Goal: Information Seeking & Learning: Learn about a topic

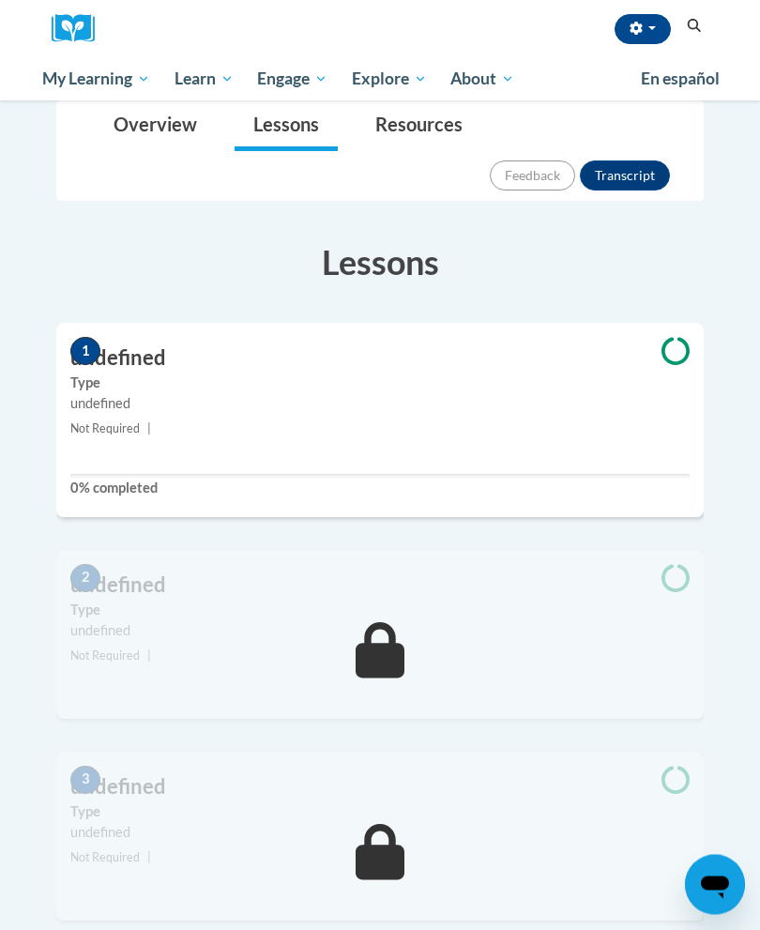
scroll to position [325, 0]
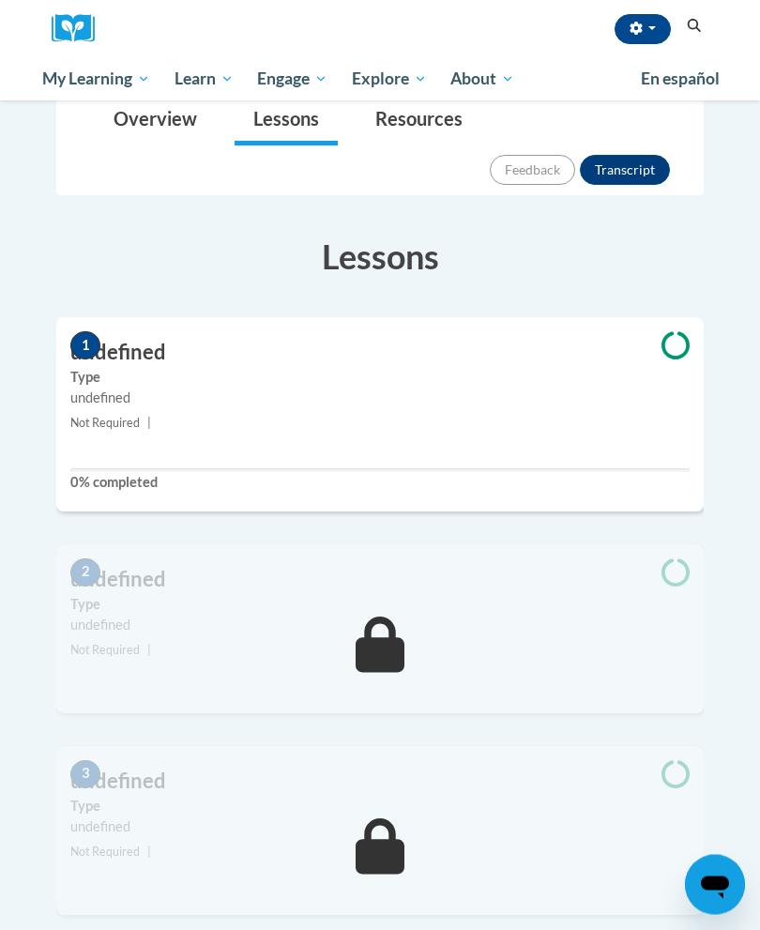
click at [585, 414] on small "Not Required |" at bounding box center [380, 424] width 648 height 21
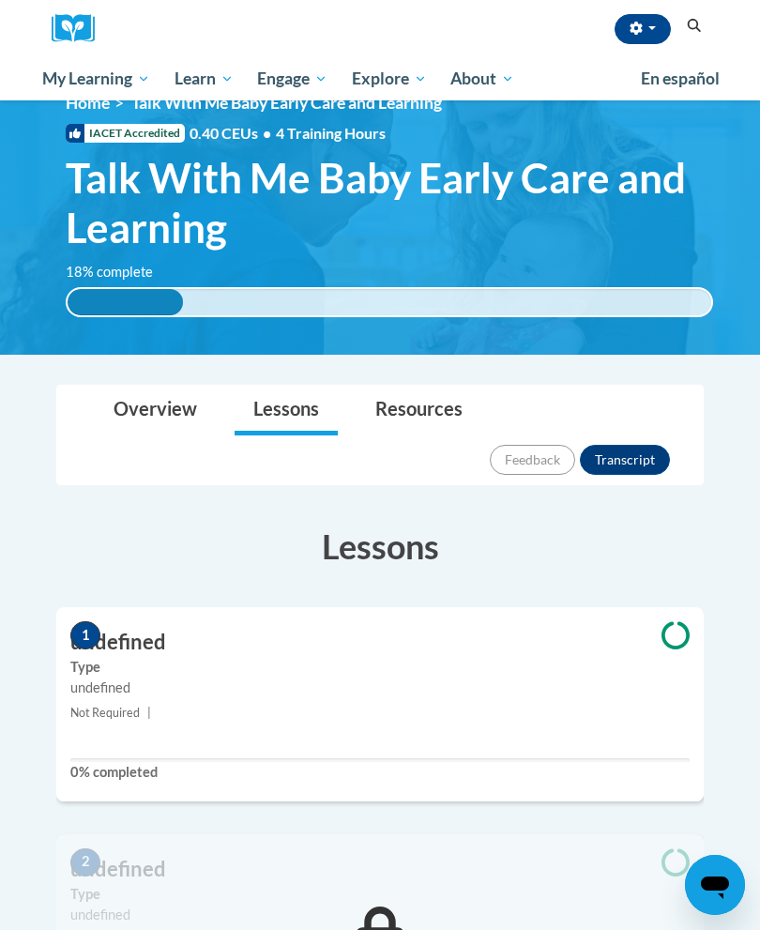
scroll to position [0, 0]
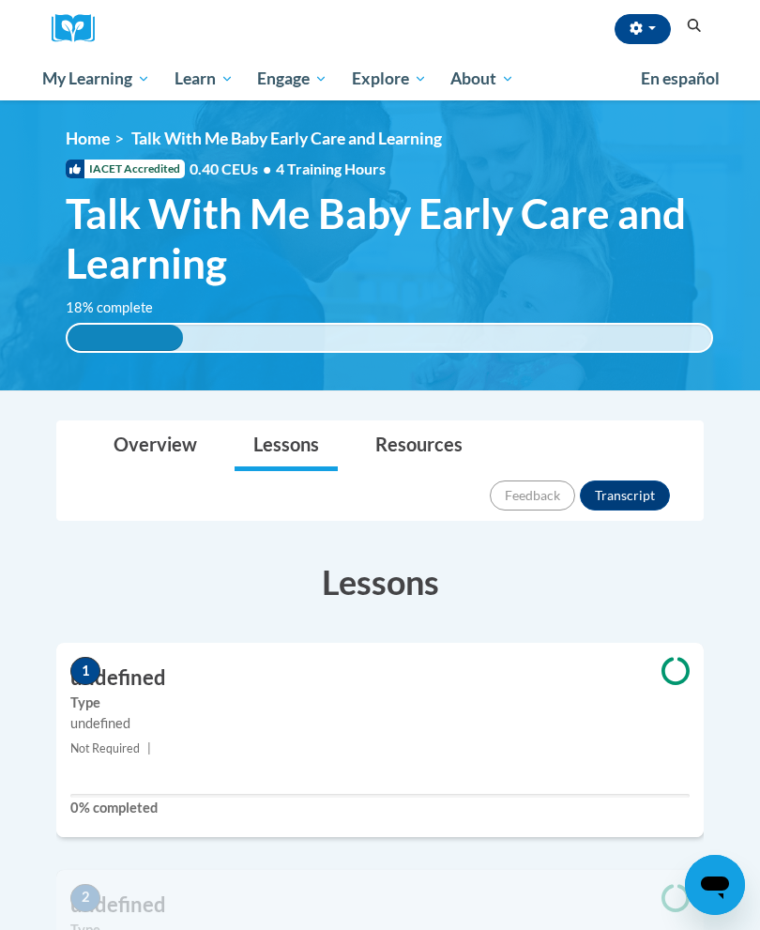
click at [0, 0] on span "My Course Progress" at bounding box center [0, 0] width 0 height 0
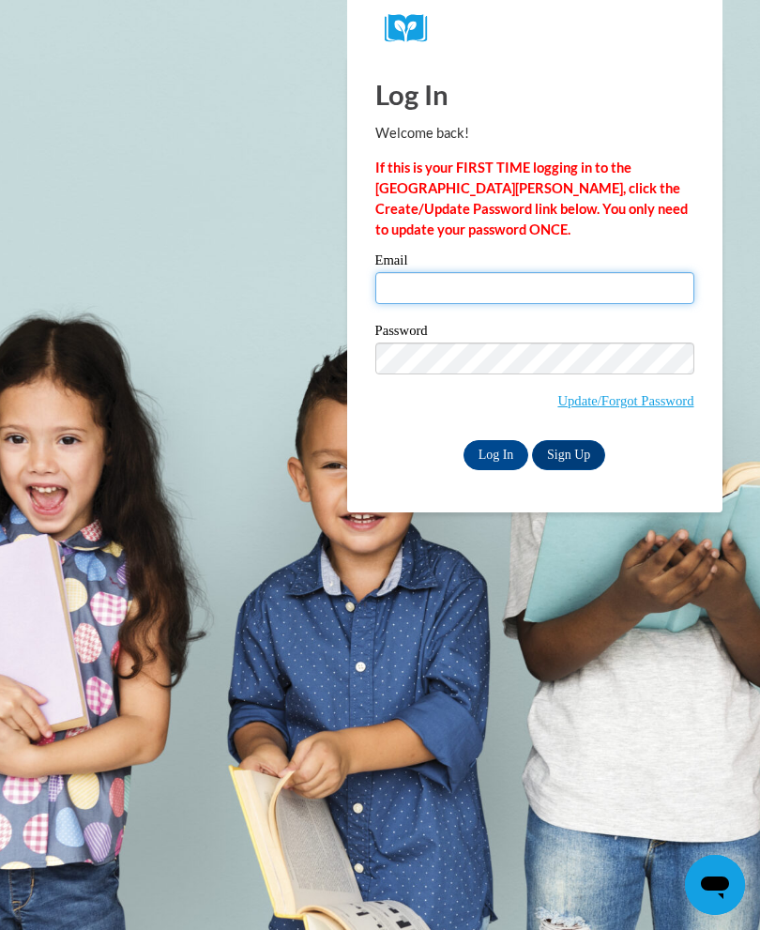
click at [616, 286] on input "Email" at bounding box center [535, 288] width 319 height 32
type input "[PERSON_NAME][EMAIL_ADDRESS][PERSON_NAME][DOMAIN_NAME]"
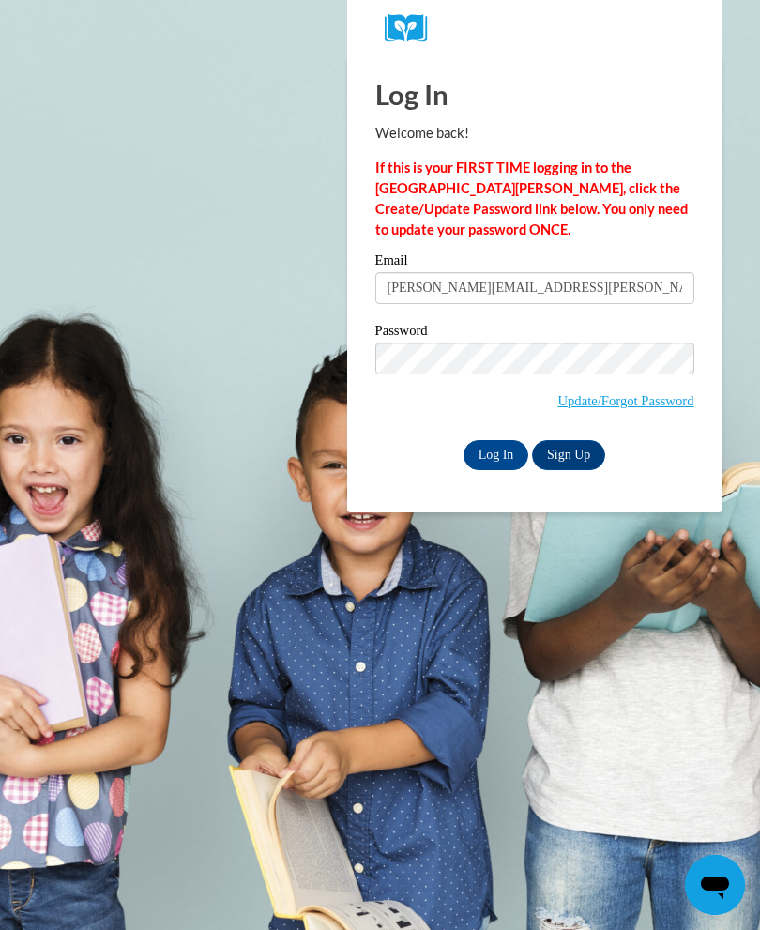
click at [505, 454] on input "Log In" at bounding box center [497, 455] width 66 height 30
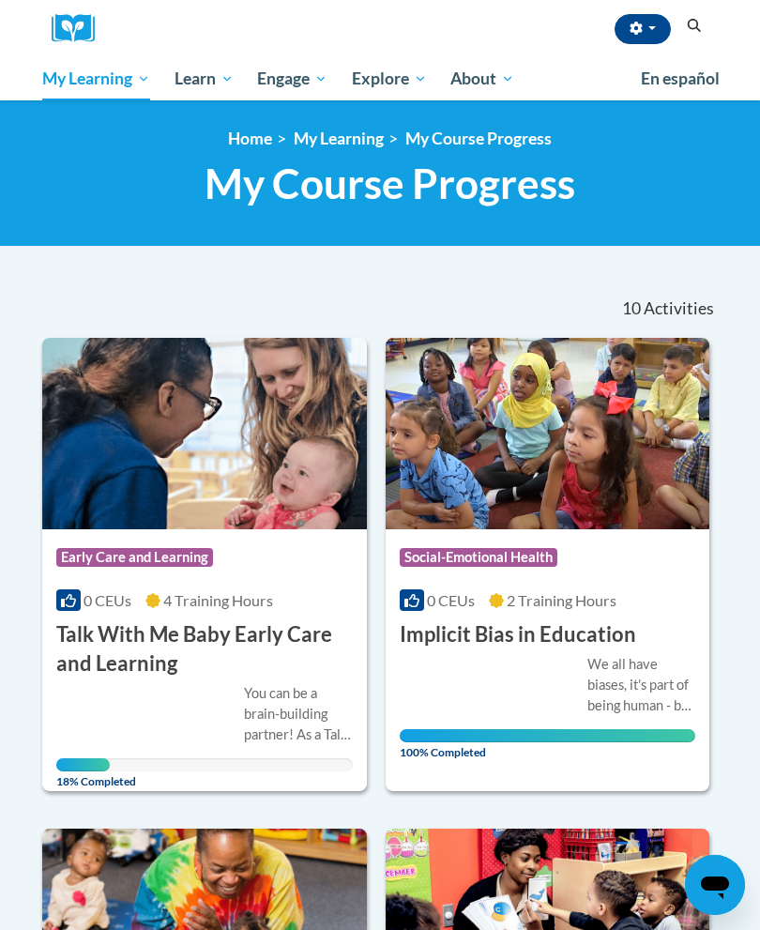
click at [229, 454] on img at bounding box center [204, 434] width 325 height 192
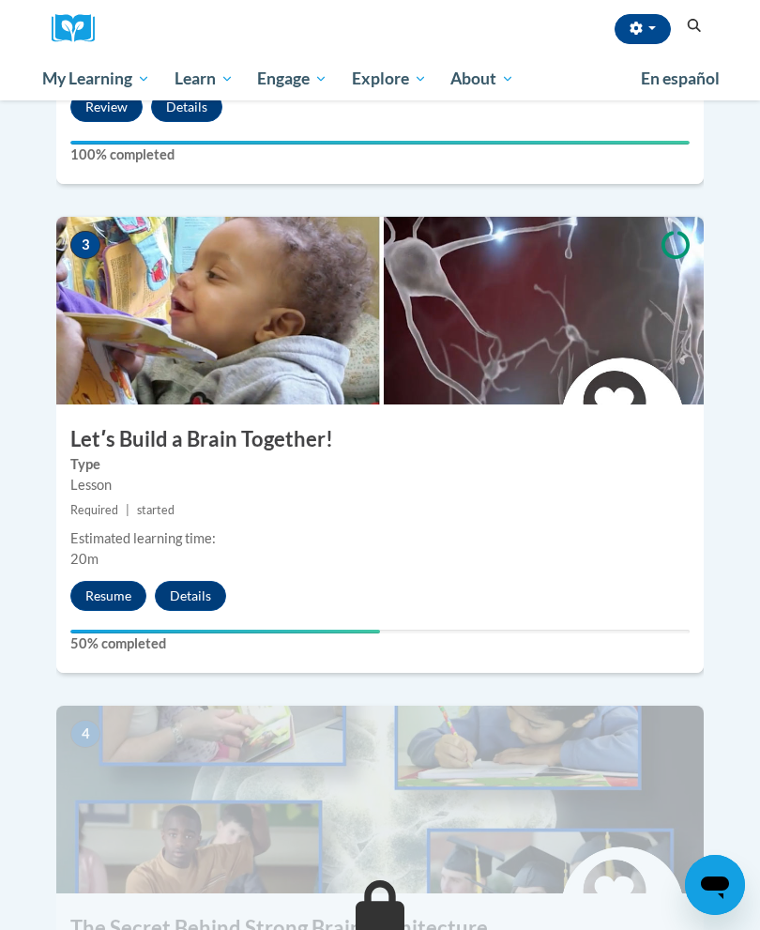
scroll to position [1359, 0]
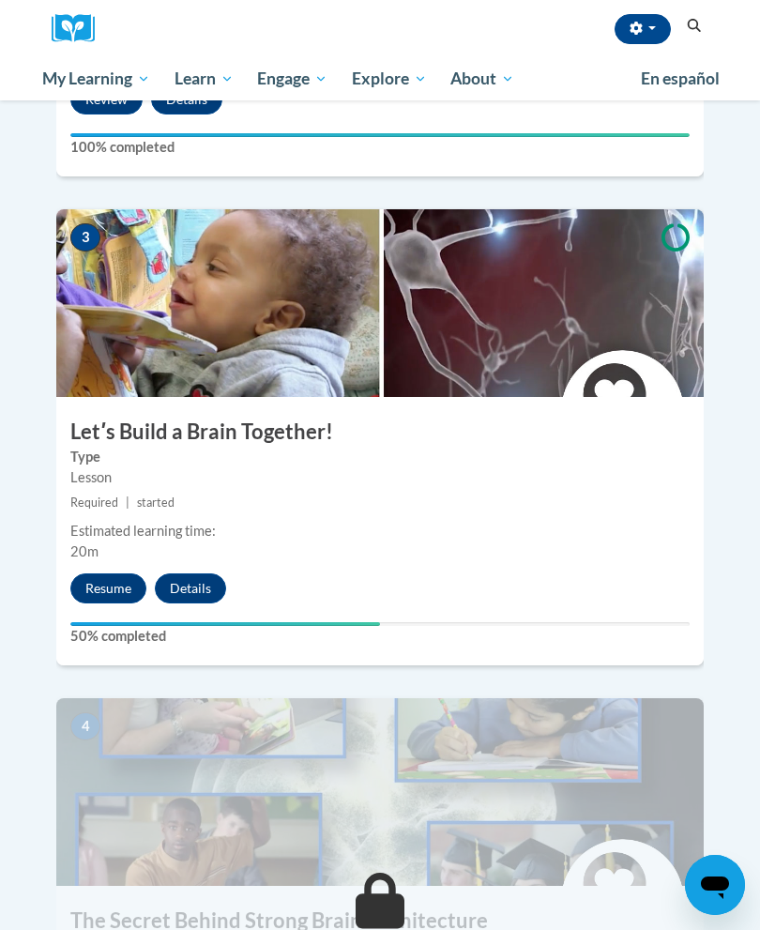
click at [127, 574] on button "Resume" at bounding box center [108, 589] width 76 height 30
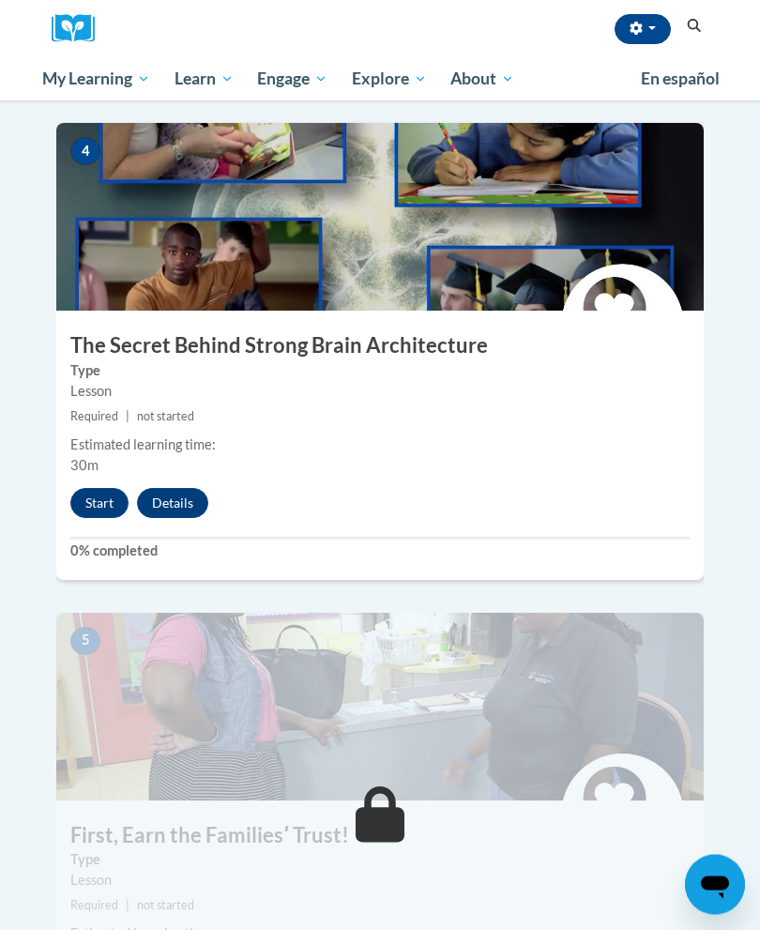
click at [106, 489] on button "Start" at bounding box center [99, 504] width 58 height 30
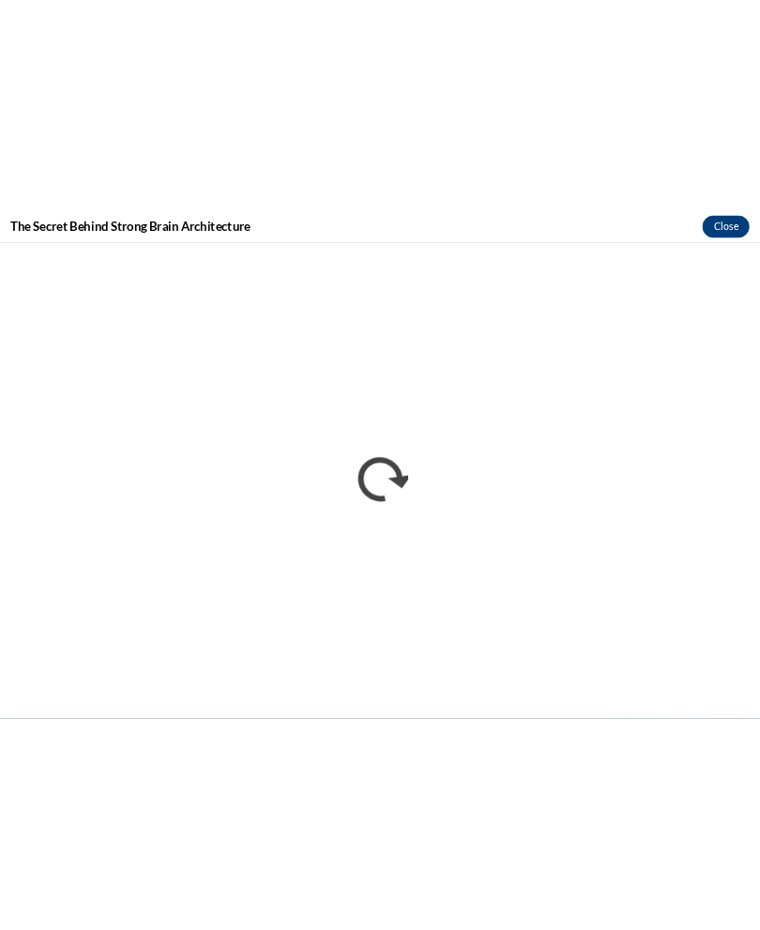
scroll to position [1934, 0]
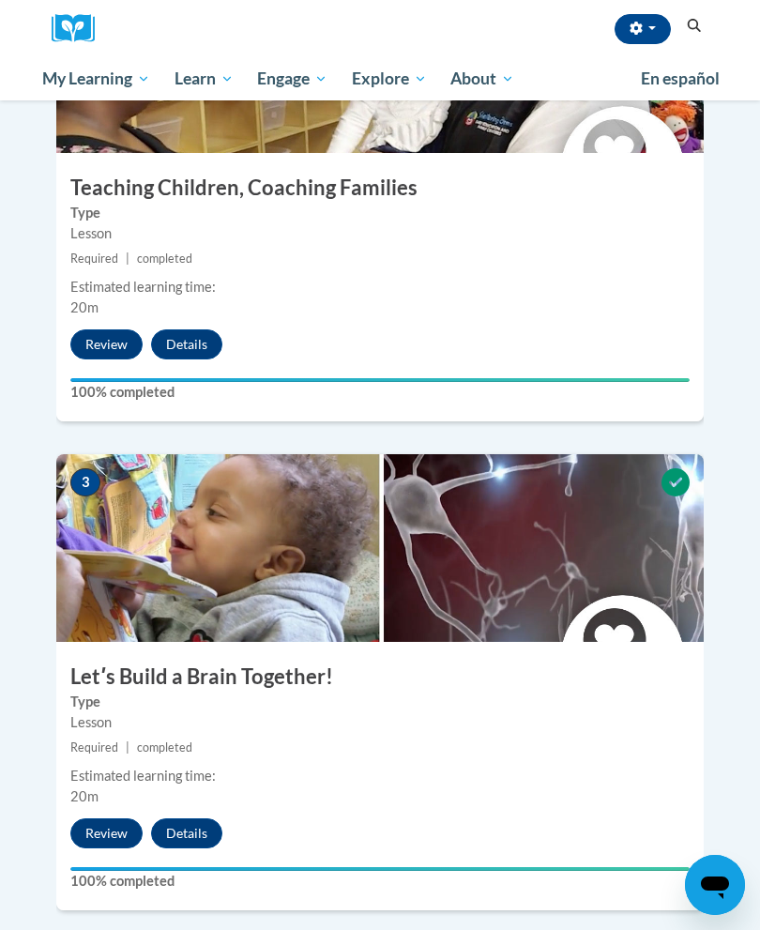
scroll to position [1265, 0]
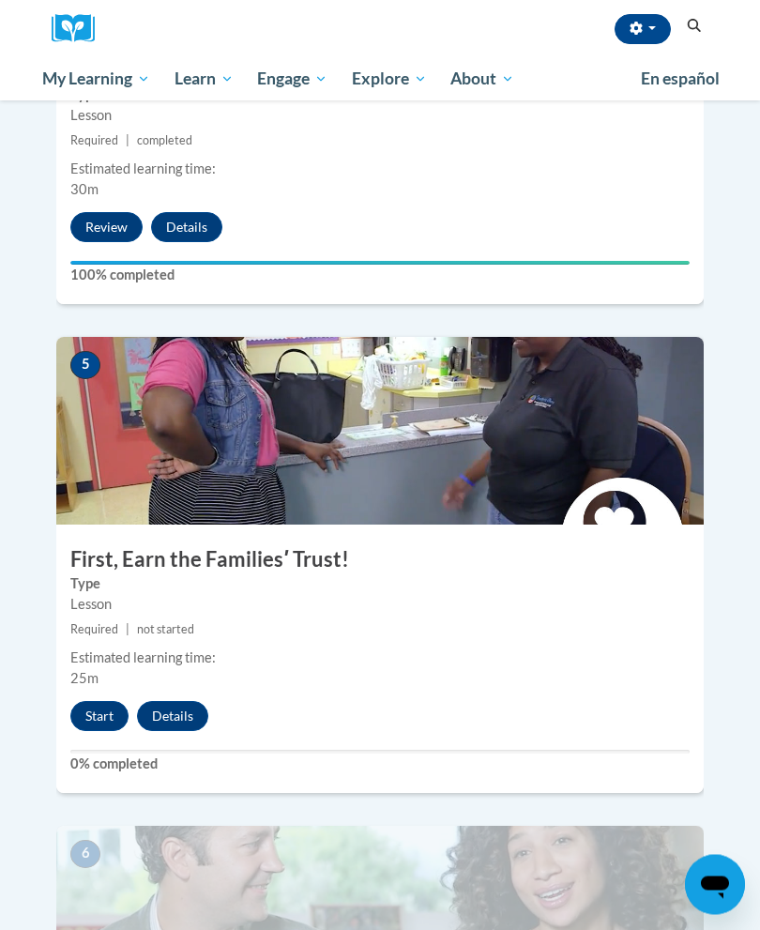
click at [106, 702] on button "Start" at bounding box center [99, 717] width 58 height 30
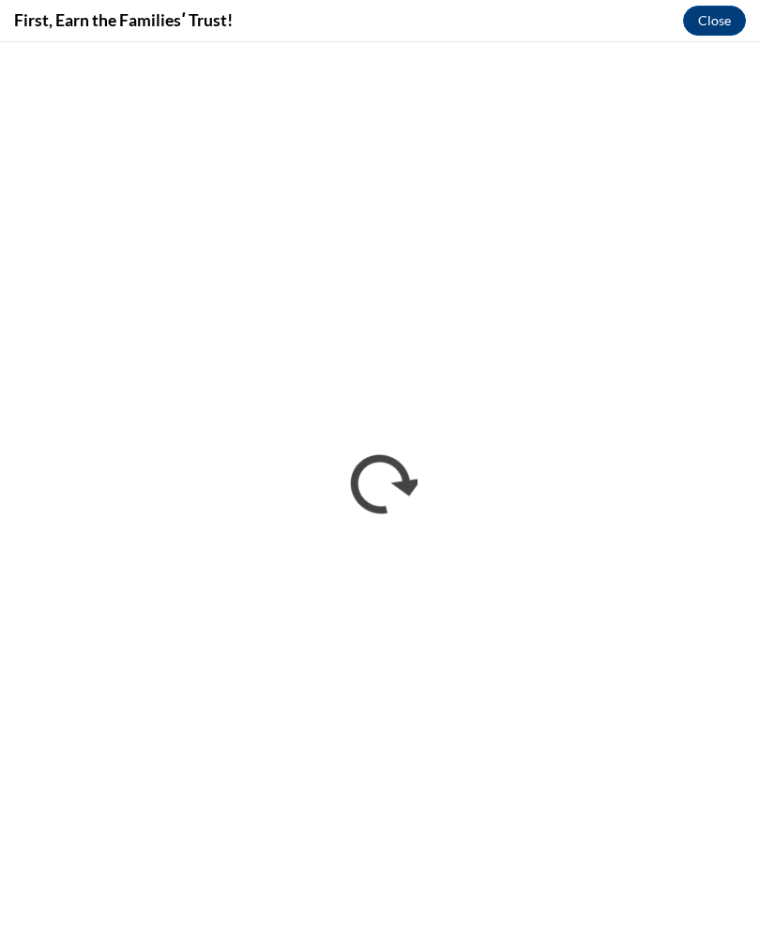
scroll to position [0, 0]
